Goal: Entertainment & Leisure: Browse casually

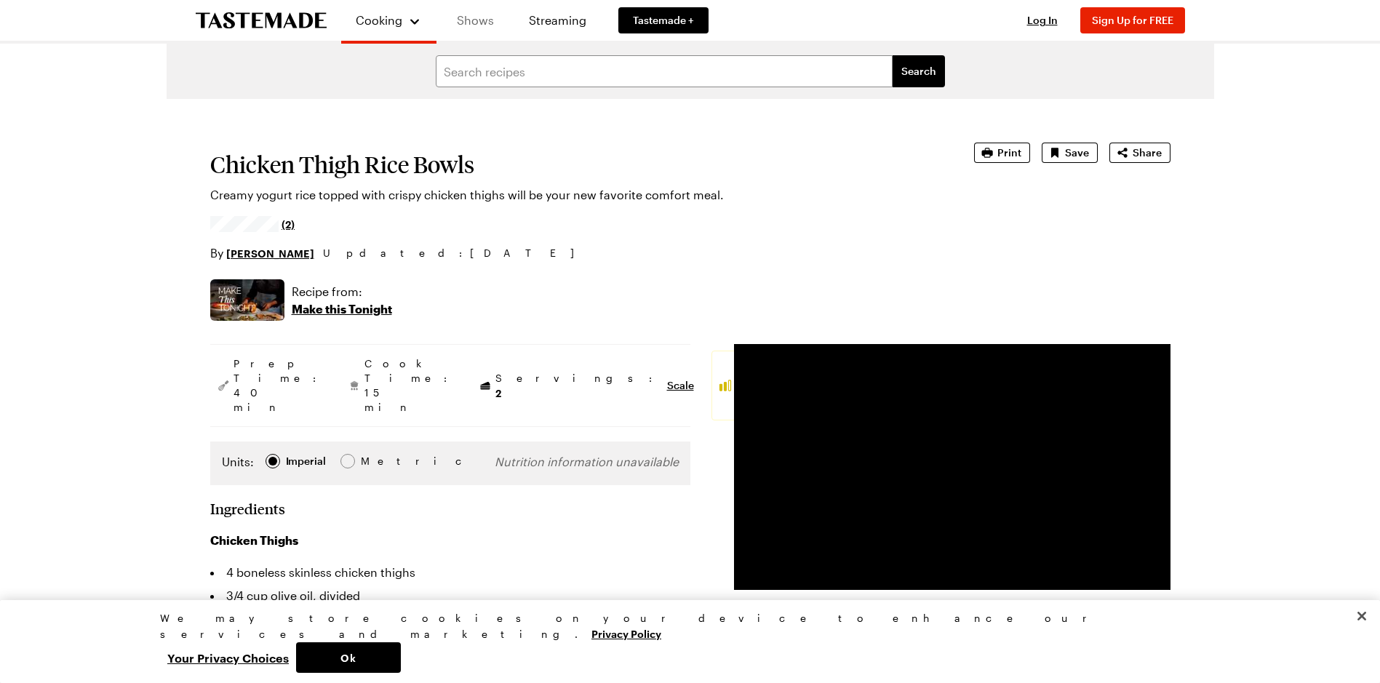
click at [479, 25] on link "Shows" at bounding box center [475, 20] width 66 height 41
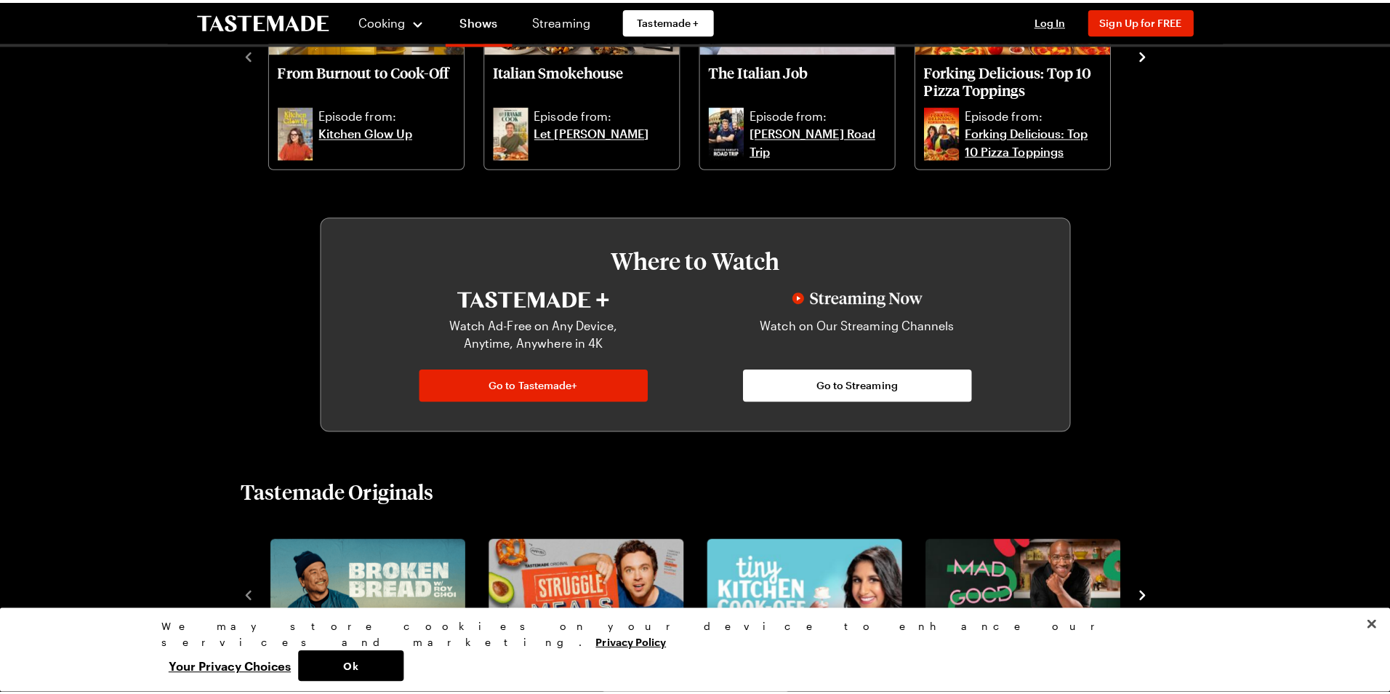
scroll to position [364, 0]
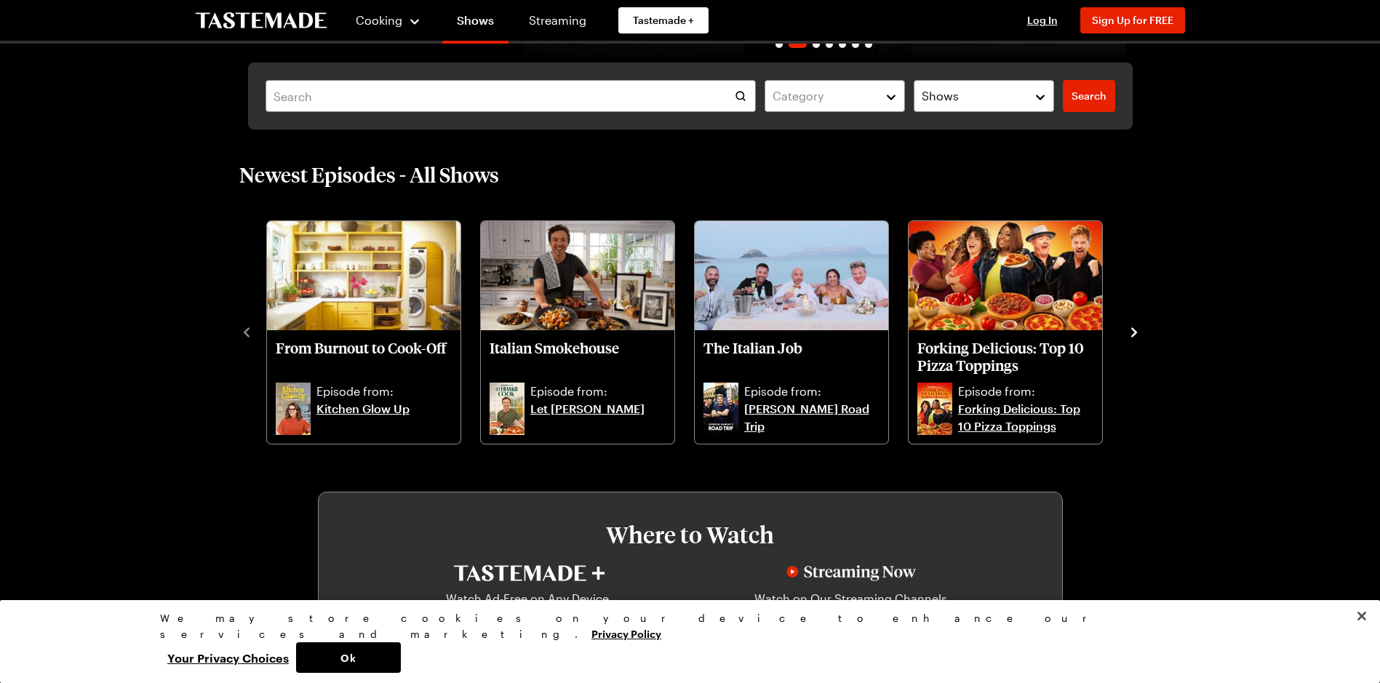
click at [1134, 331] on icon "navigate to next item" at bounding box center [1134, 331] width 6 height 9
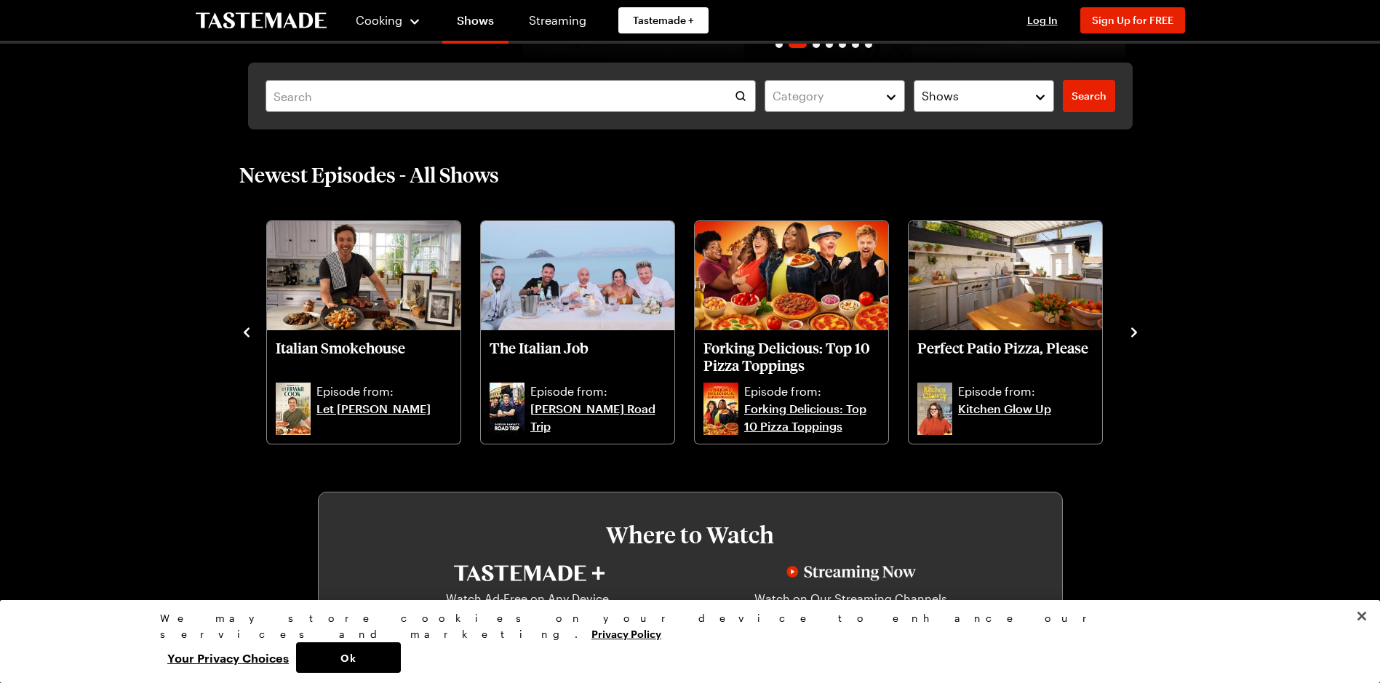
click at [1134, 330] on icon "navigate to next item" at bounding box center [1134, 331] width 6 height 9
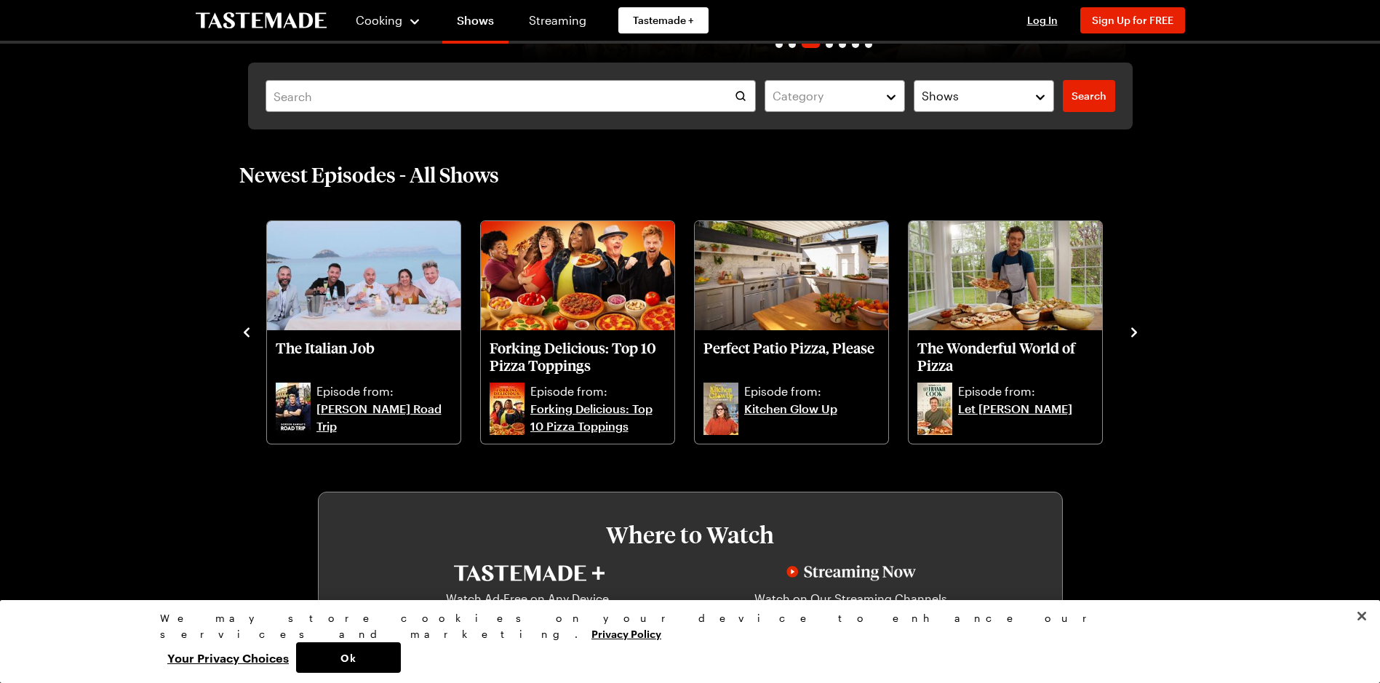
click at [1134, 330] on icon "navigate to next item" at bounding box center [1134, 331] width 6 height 9
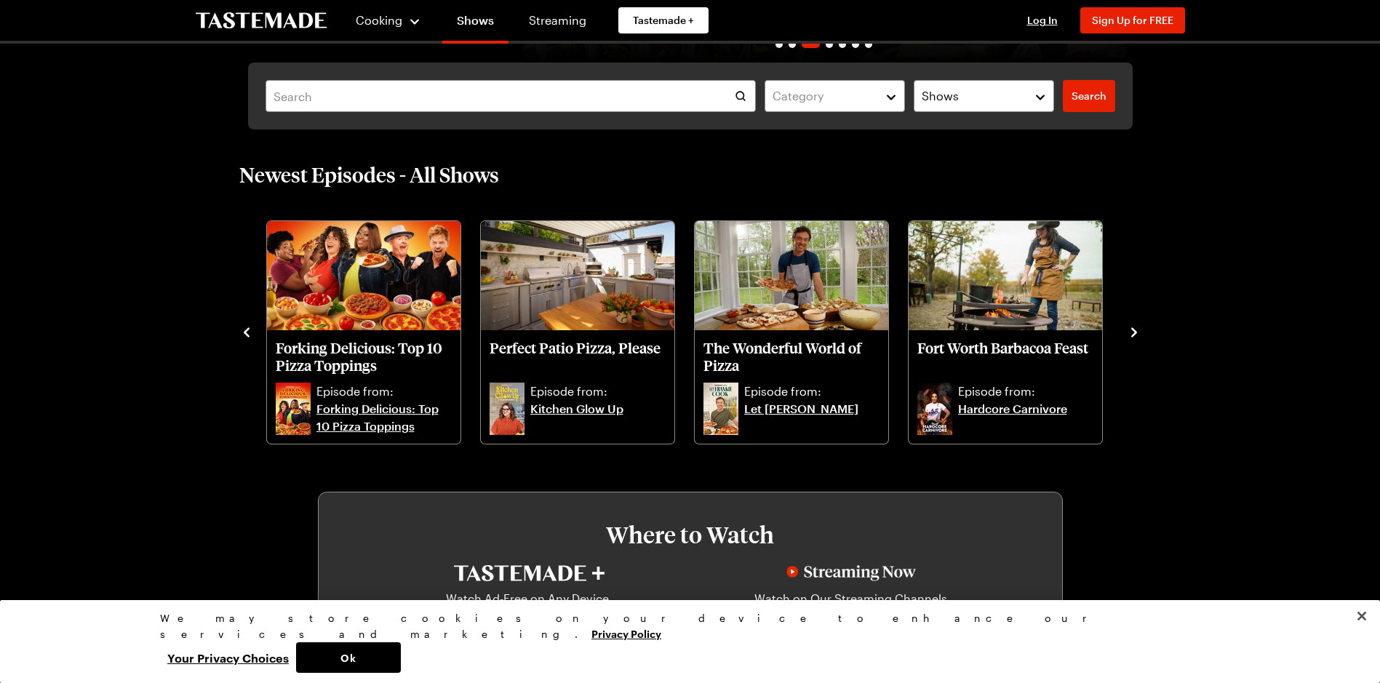
click at [1134, 330] on icon "navigate to next item" at bounding box center [1134, 331] width 6 height 9
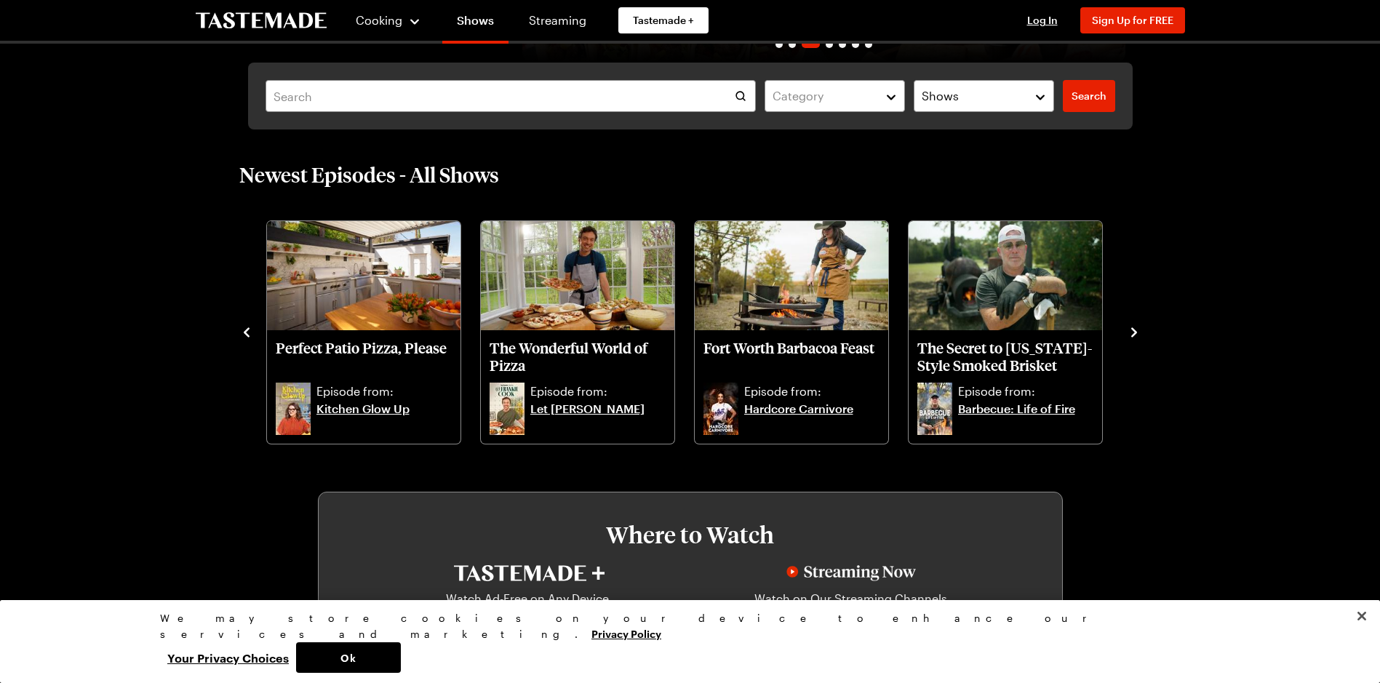
click at [1134, 330] on icon "navigate to next item" at bounding box center [1134, 331] width 6 height 9
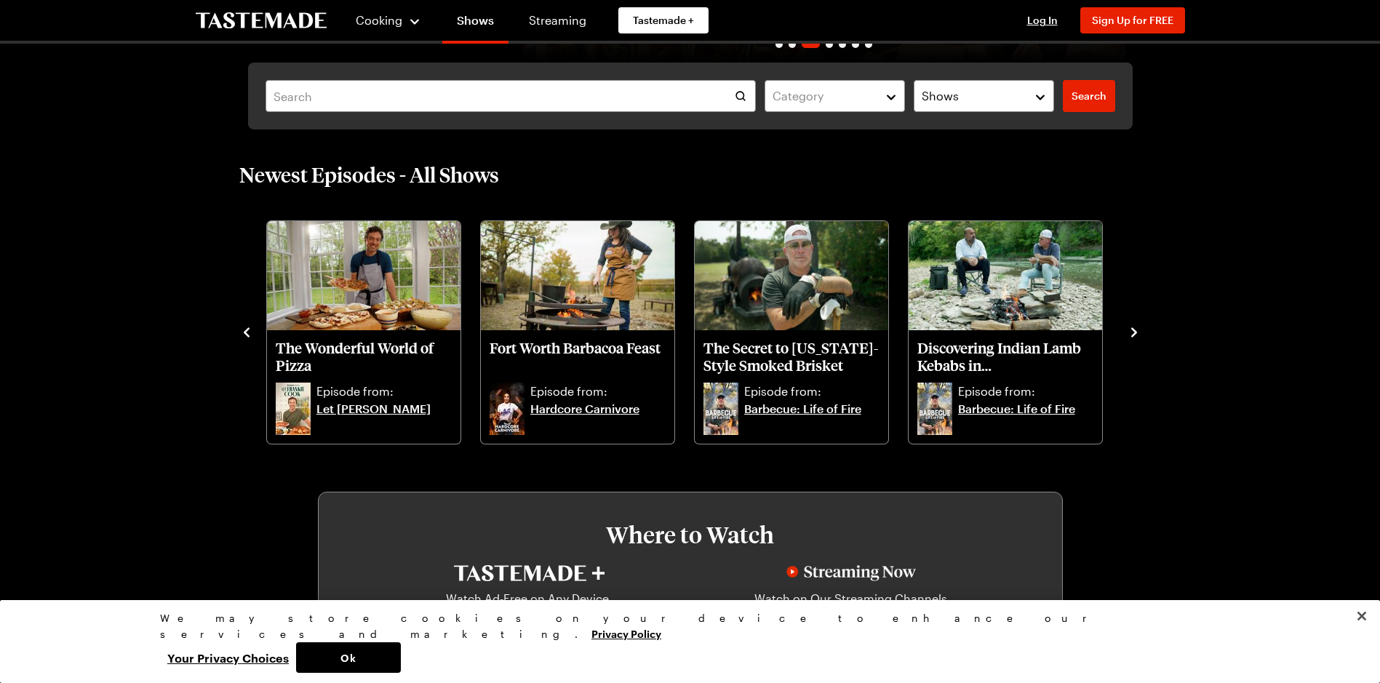
click at [1134, 330] on icon "navigate to next item" at bounding box center [1134, 331] width 6 height 9
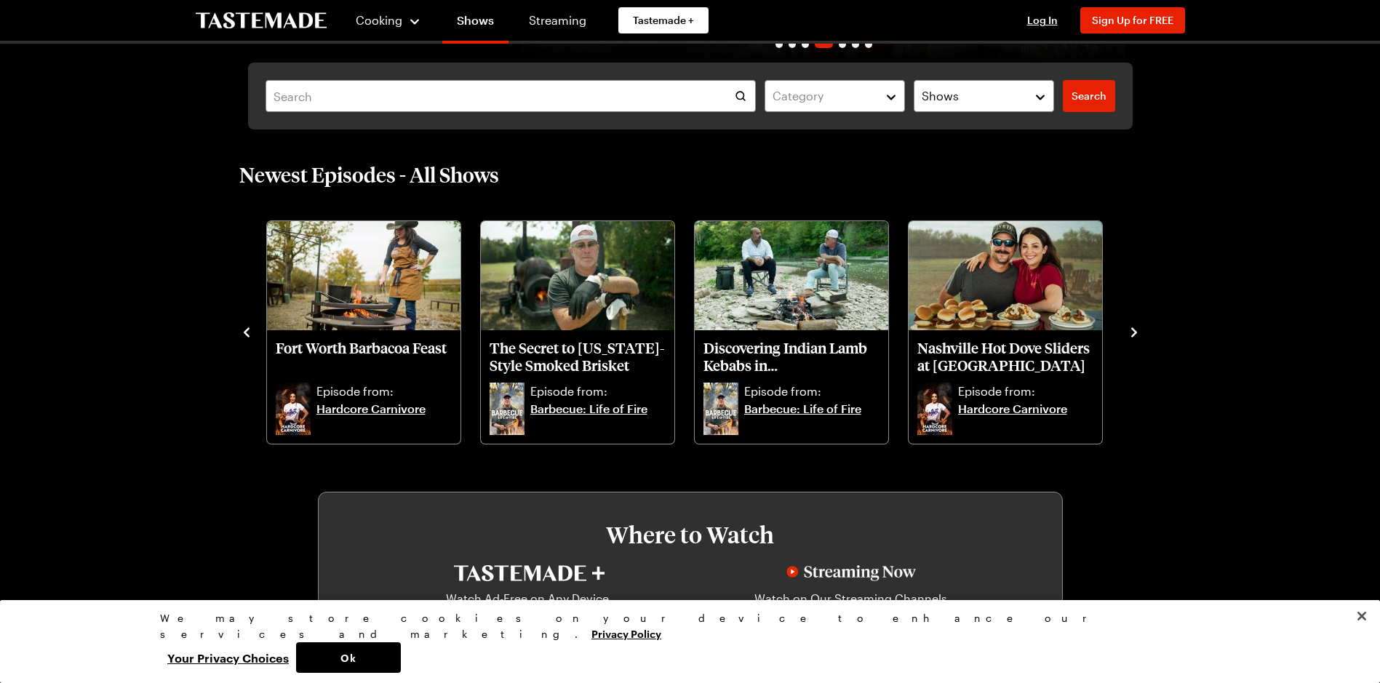
click at [1134, 330] on icon "navigate to next item" at bounding box center [1134, 331] width 6 height 9
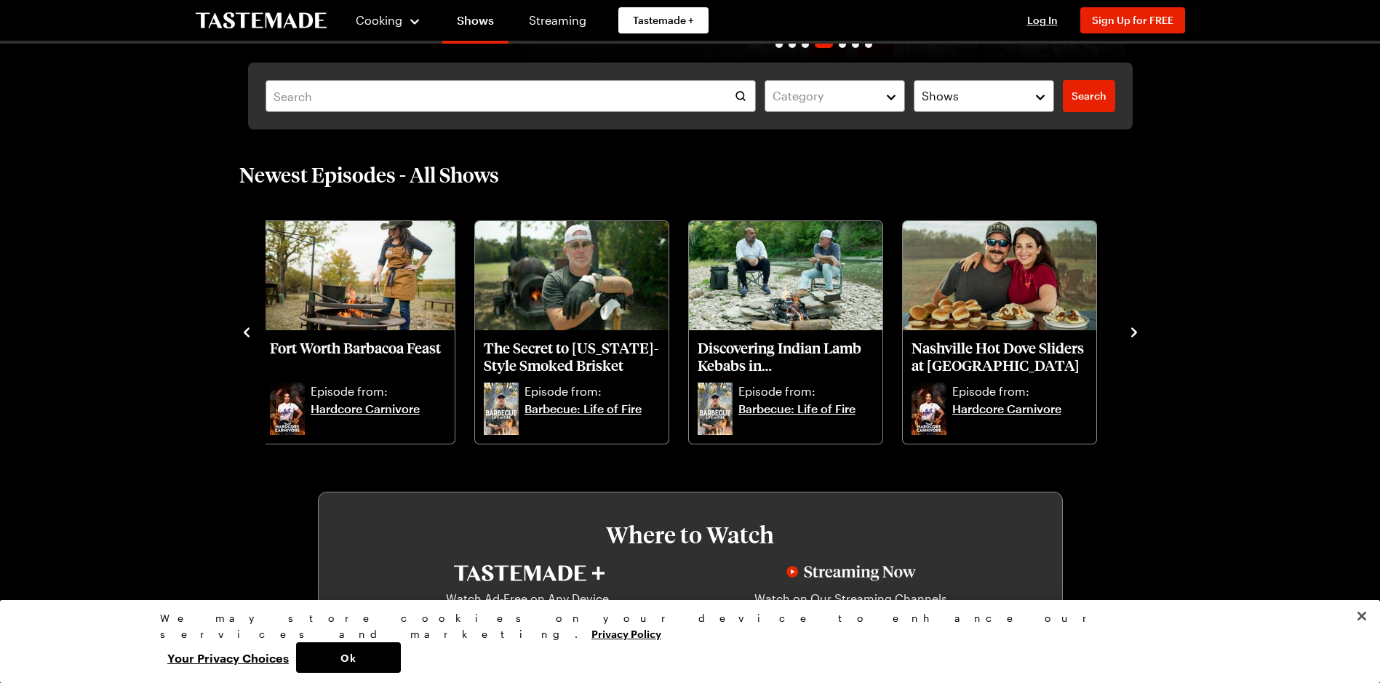
click at [249, 339] on icon "navigate to previous item" at bounding box center [246, 332] width 15 height 15
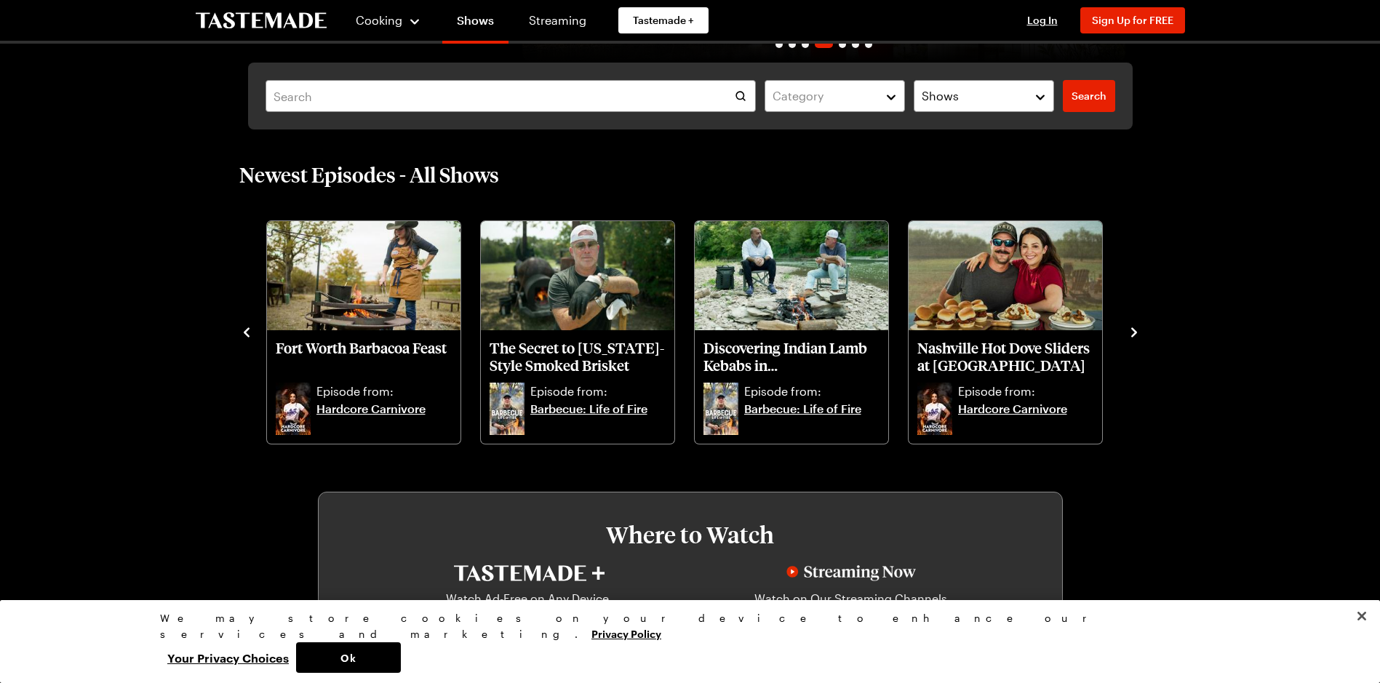
click at [249, 339] on icon "navigate to previous item" at bounding box center [246, 332] width 15 height 15
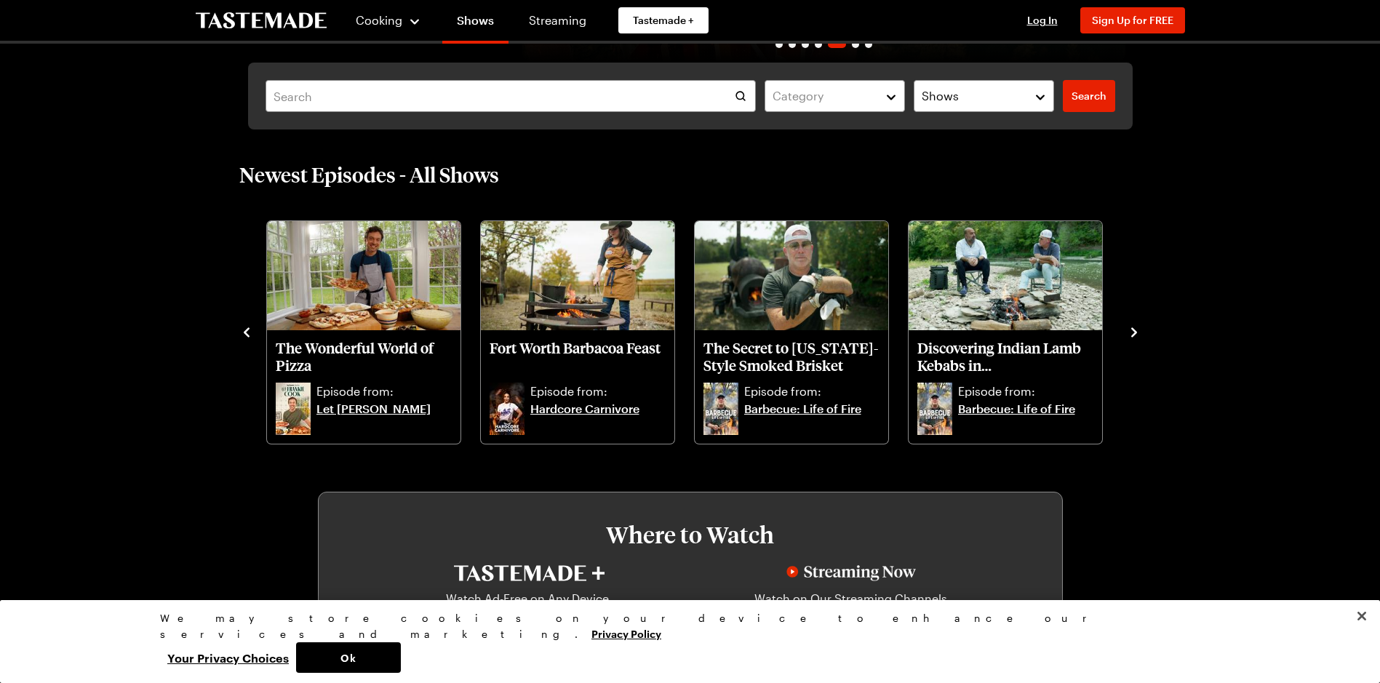
click at [252, 333] on icon "navigate to previous item" at bounding box center [246, 332] width 15 height 15
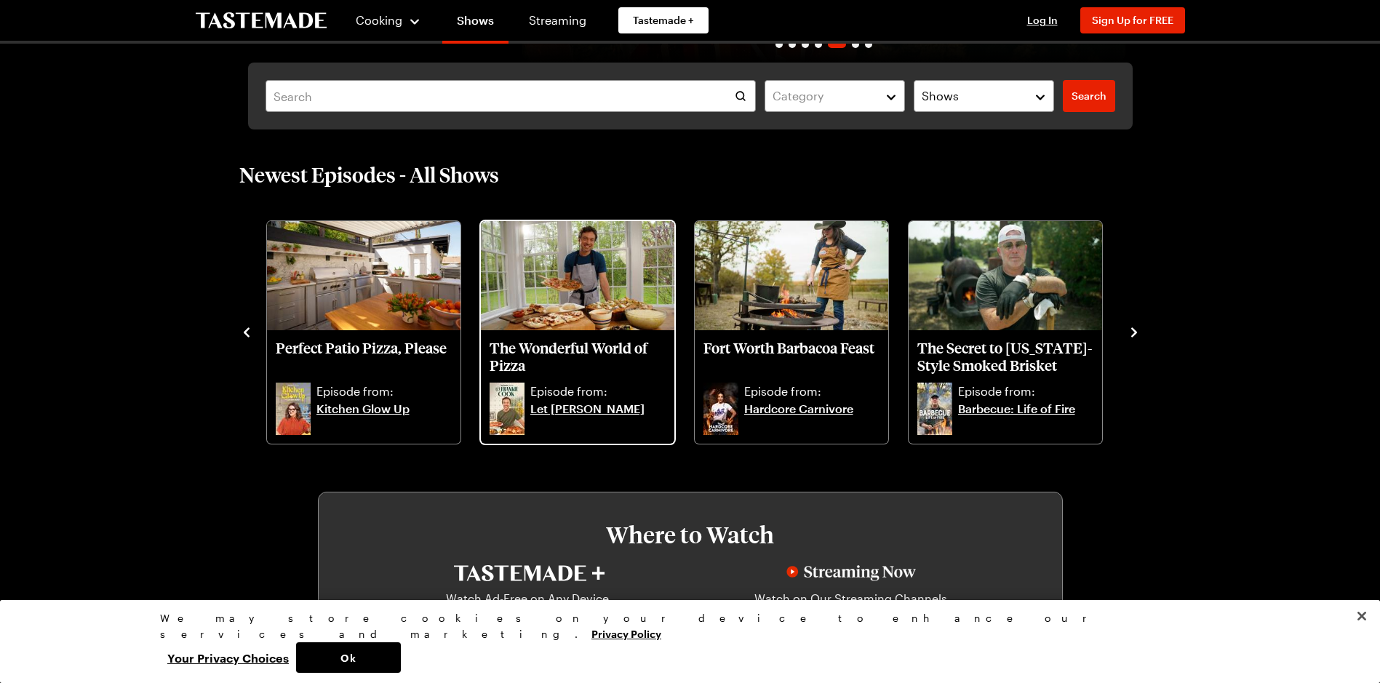
click at [512, 314] on img "The Wonderful World of Pizza" at bounding box center [577, 275] width 193 height 109
